Goal: Information Seeking & Learning: Learn about a topic

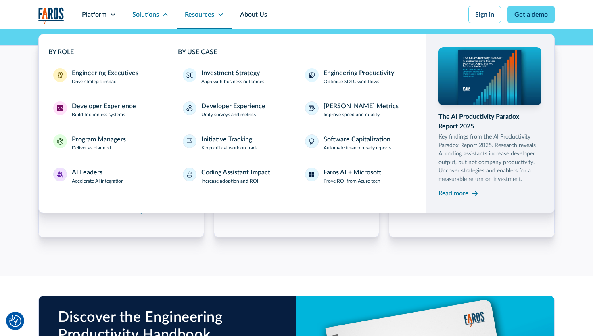
click at [211, 12] on div "Resources" at bounding box center [199, 15] width 29 height 10
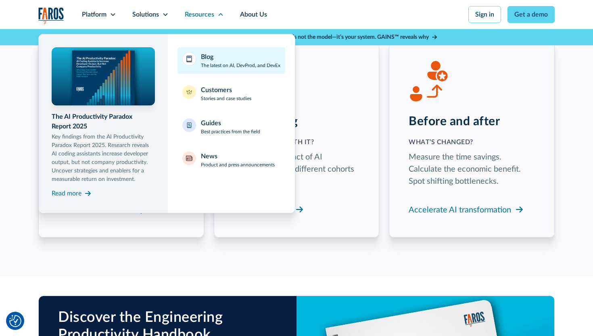
click at [238, 56] on div "Blog The latest on AI, DevProd, and DevEx" at bounding box center [240, 60] width 79 height 17
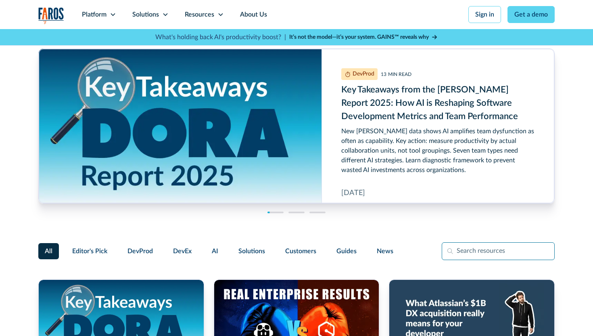
click at [464, 248] on input "Filter Form" at bounding box center [498, 251] width 113 height 18
type input "h"
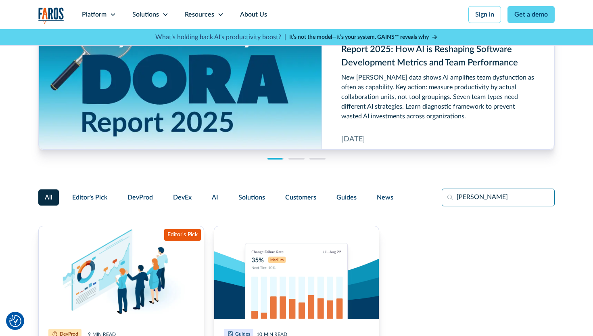
scroll to position [99, 0]
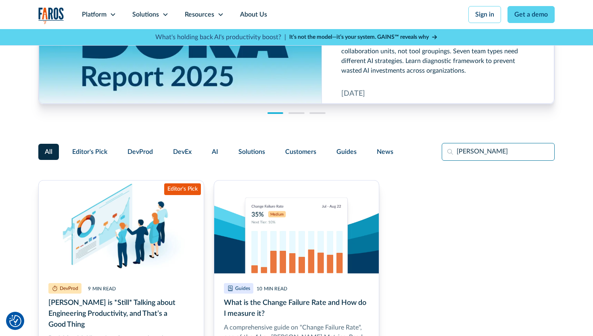
drag, startPoint x: 484, startPoint y: 151, endPoint x: 421, endPoint y: 151, distance: 62.5
click at [421, 151] on div "All Editor's Pick DevProd DevEx AI Solutions Customers Guides News [PERSON_NAME]" at bounding box center [296, 152] width 516 height 18
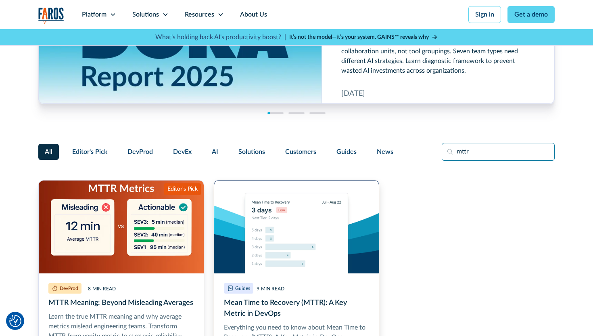
type input "mttr"
